Goal: Task Accomplishment & Management: Complete application form

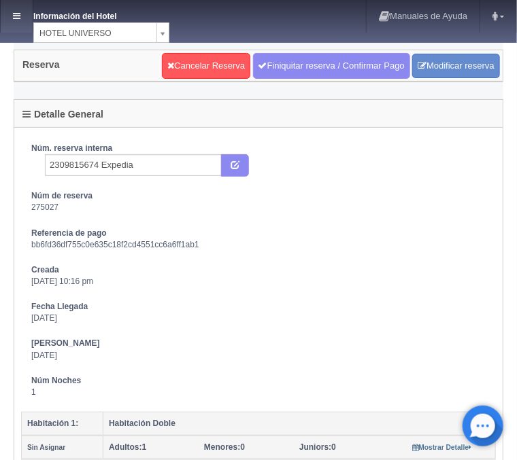
click at [12, 10] on link at bounding box center [17, 16] width 32 height 33
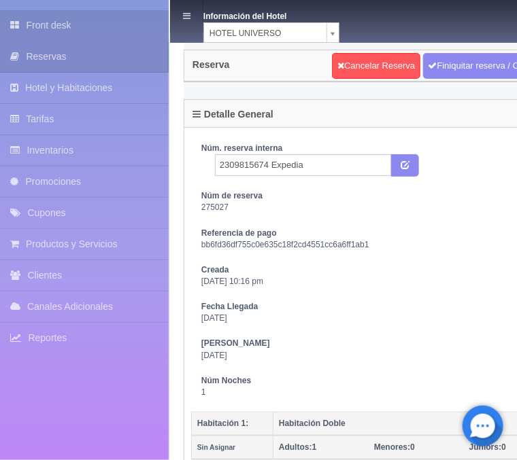
click at [77, 26] on link "Front desk" at bounding box center [84, 25] width 169 height 31
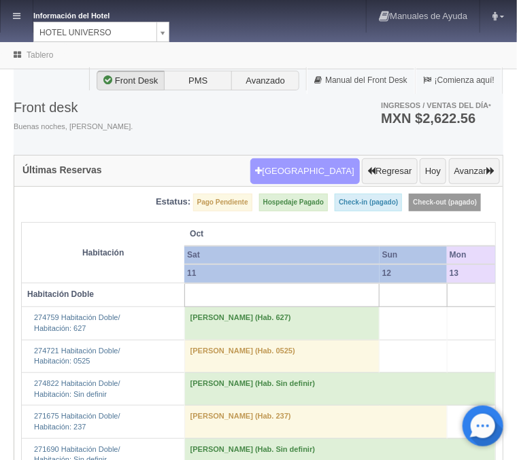
click at [301, 165] on button "[GEOGRAPHIC_DATA]" at bounding box center [304, 171] width 109 height 26
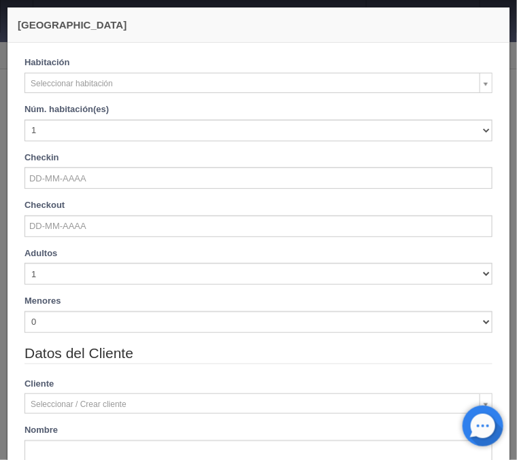
checkbox input "false"
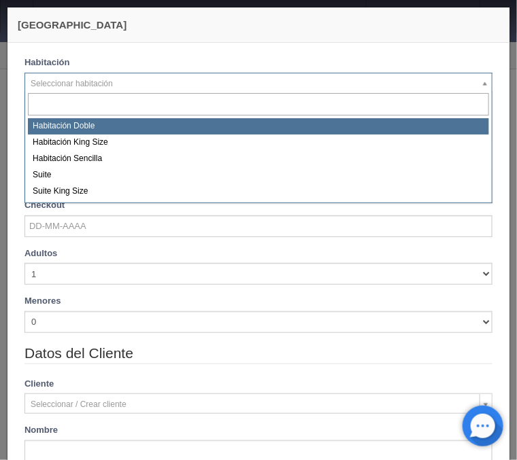
select select "583"
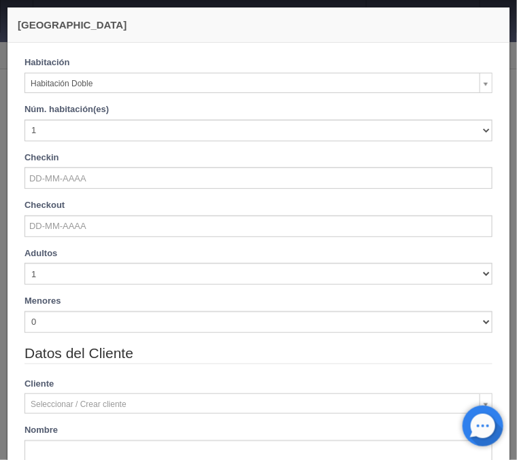
checkbox input "false"
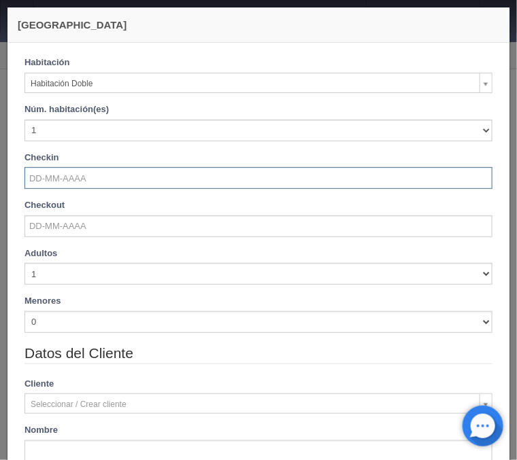
click at [48, 174] on input "text" at bounding box center [258, 178] width 468 height 22
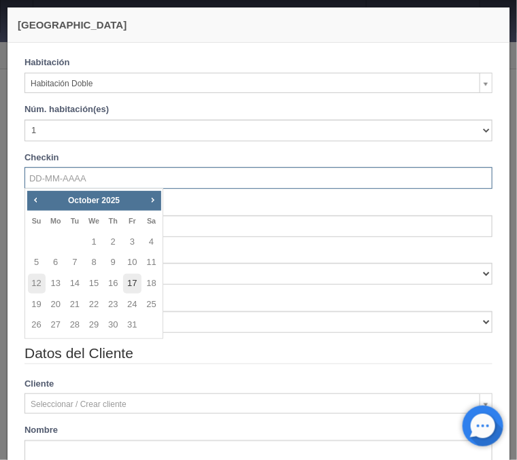
click at [129, 281] on link "17" at bounding box center [132, 284] width 18 height 20
type input "17-10-2025"
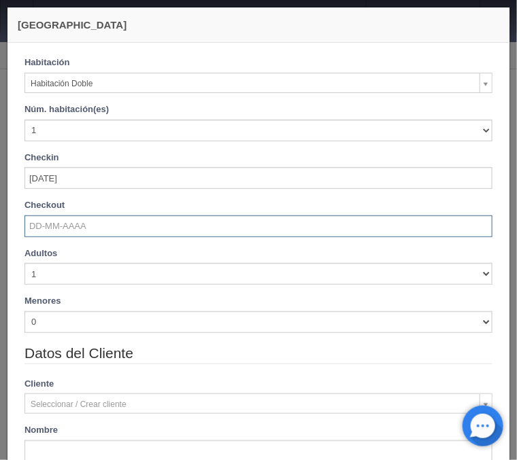
click at [54, 230] on input "text" at bounding box center [258, 227] width 468 height 22
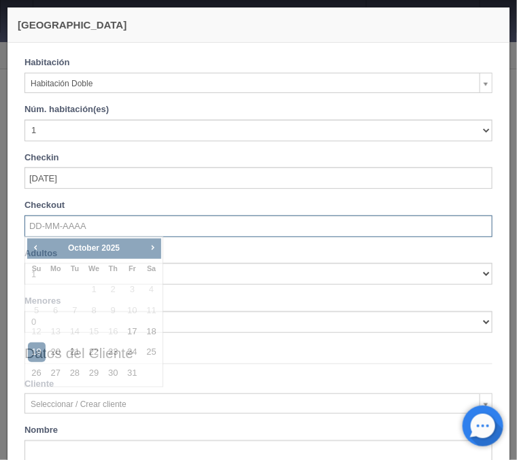
checkbox input "false"
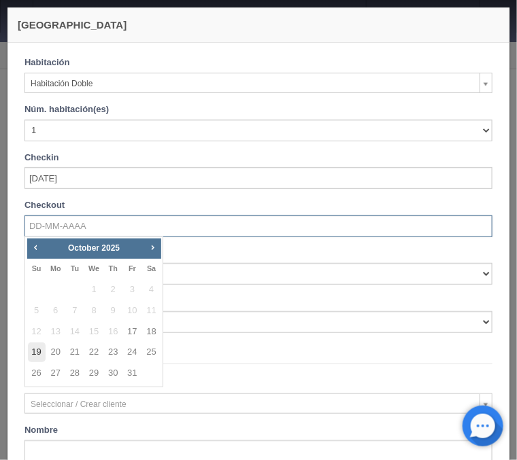
click at [33, 358] on link "19" at bounding box center [37, 353] width 18 height 20
type input "19-10-2025"
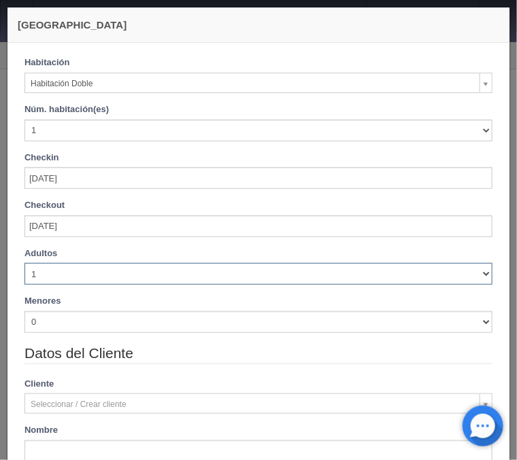
checkbox input "false"
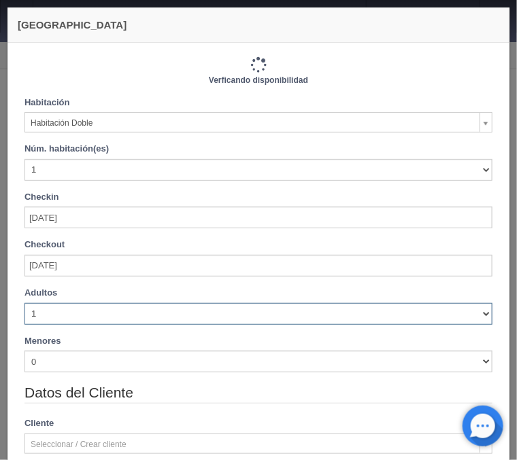
select select "3"
click option "3" at bounding box center [0, 0] width 0 height 0
checkbox input "false"
type input "2060.00"
checkbox input "false"
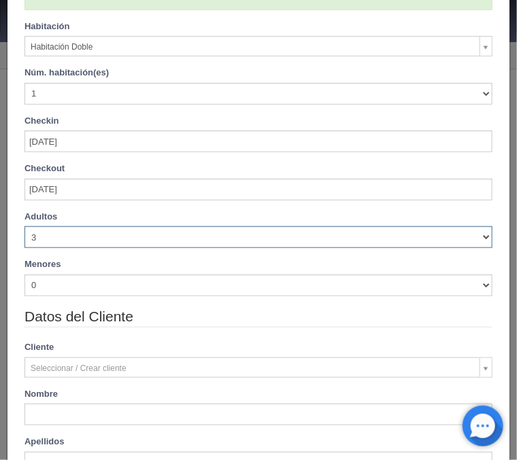
type input "2220.00"
checkbox input "false"
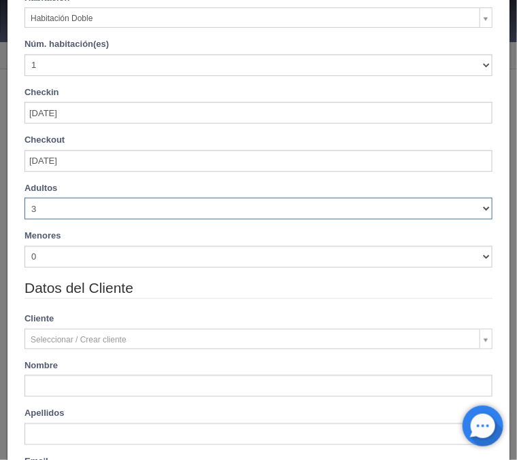
click at [24, 198] on select "1 2 3 4 5 6 7 8 9 10" at bounding box center [258, 209] width 468 height 22
select select "4"
click option "4" at bounding box center [0, 0] width 0 height 0
checkbox input "false"
type input "2220.00"
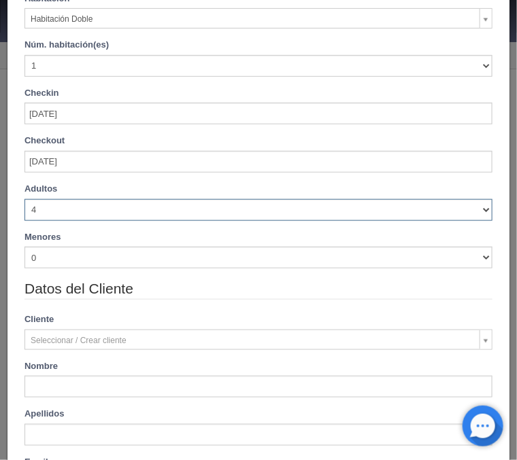
checkbox input "false"
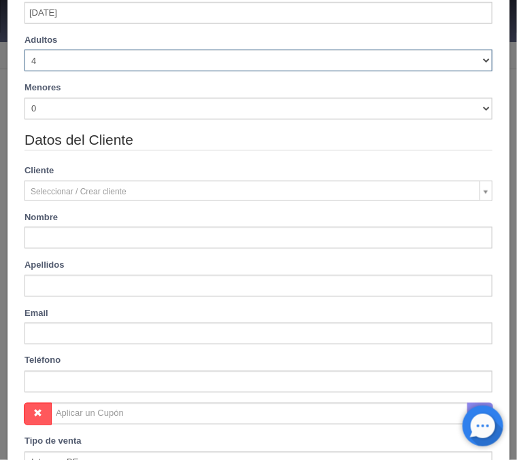
scroll to position [328, 0]
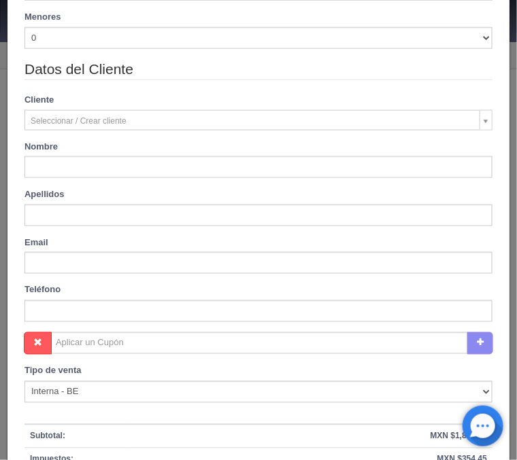
type input "oely Alejandra"
type input "Alvarado"
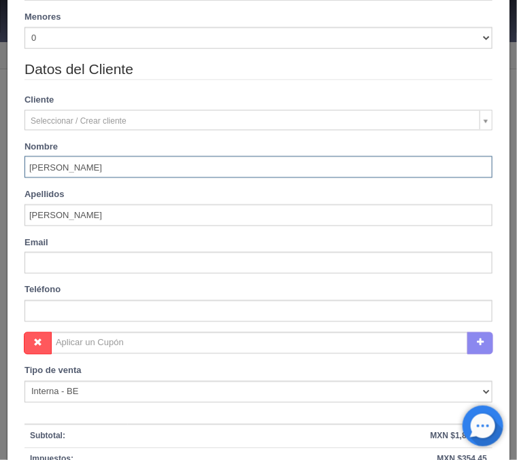
click at [31, 163] on input "oely Alejandra" at bounding box center [258, 167] width 468 height 22
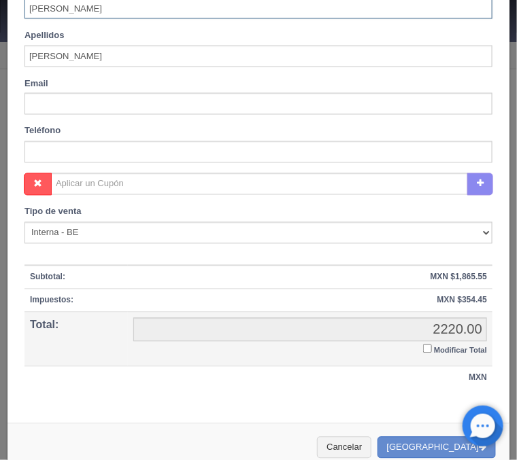
scroll to position [492, 0]
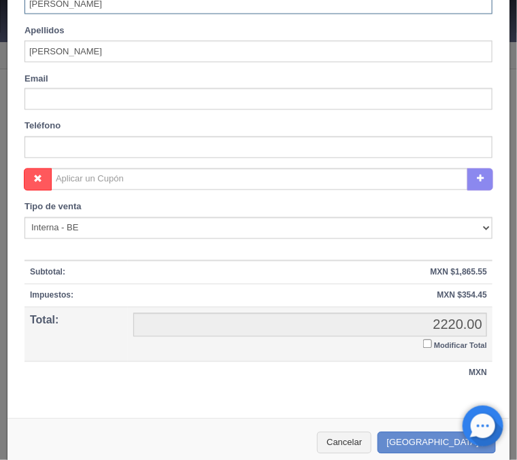
type input "Joely Alejandra"
click at [430, 343] on input "Modificar Total" at bounding box center [427, 344] width 9 height 9
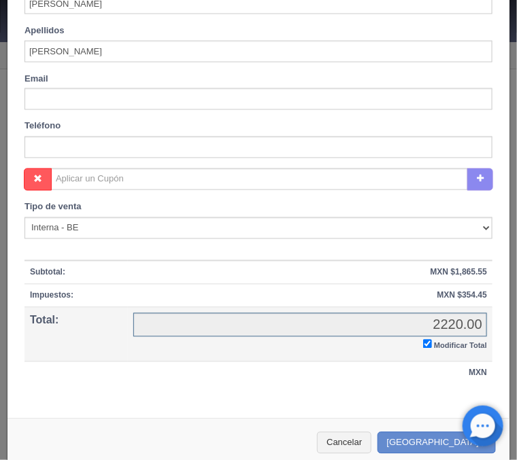
checkbox input "true"
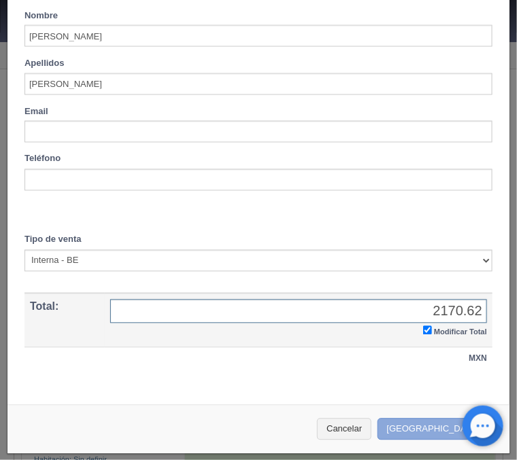
type input "2170.62"
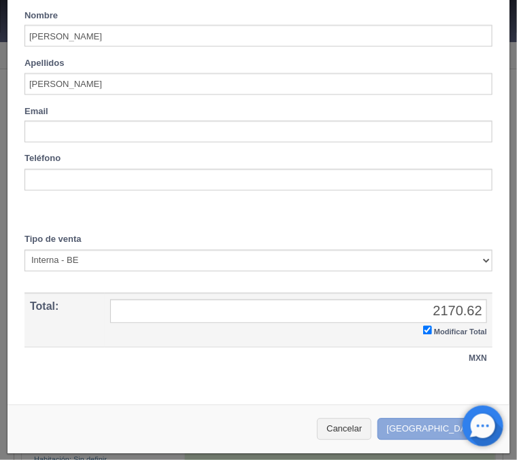
click at [422, 421] on button "[GEOGRAPHIC_DATA]" at bounding box center [436, 430] width 118 height 22
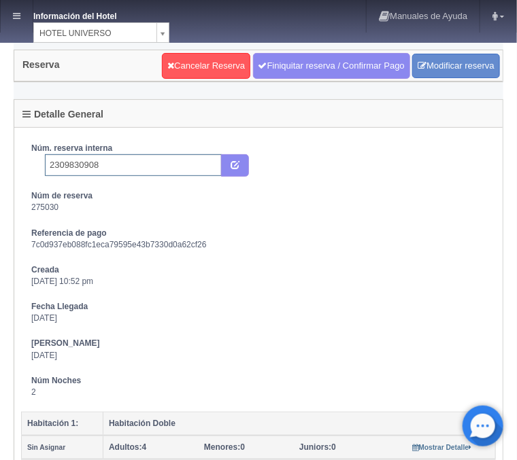
click at [126, 167] on input "2309830908" at bounding box center [133, 165] width 177 height 22
type input "2309830908 Expedia"
click at [241, 160] on button "submit" at bounding box center [235, 165] width 28 height 23
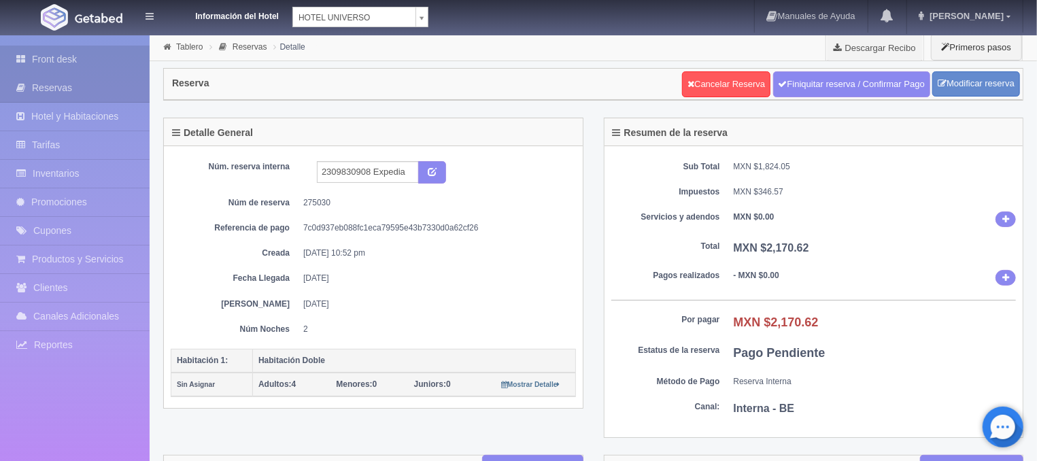
click at [111, 66] on link "Front desk" at bounding box center [75, 60] width 150 height 28
